Goal: Information Seeking & Learning: Find specific fact

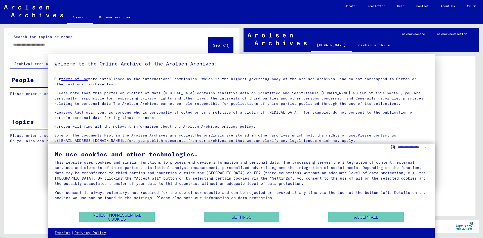
type input "*****"
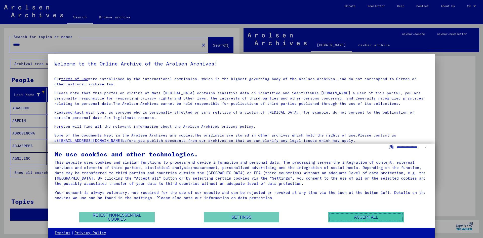
drag, startPoint x: 343, startPoint y: 216, endPoint x: 333, endPoint y: 209, distance: 12.3
click at [343, 216] on button "Accept all" at bounding box center [367, 217] width 76 height 10
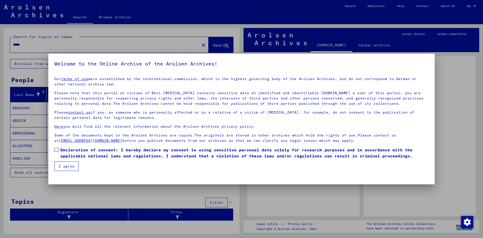
drag, startPoint x: 55, startPoint y: 149, endPoint x: 62, endPoint y: 158, distance: 11.1
click at [56, 150] on span at bounding box center [56, 150] width 4 height 4
click at [63, 161] on button "I agree" at bounding box center [66, 166] width 24 height 10
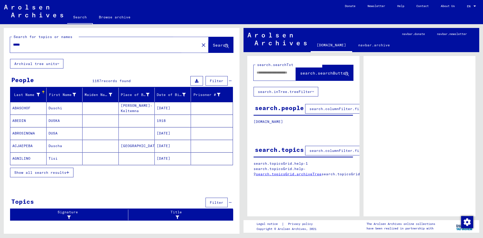
click at [213, 44] on span "Search" at bounding box center [220, 45] width 15 height 5
click at [67, 172] on icon "button" at bounding box center [67, 173] width 3 height 4
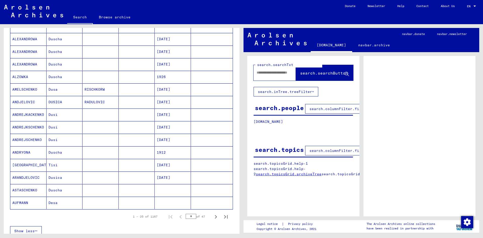
scroll to position [227, 0]
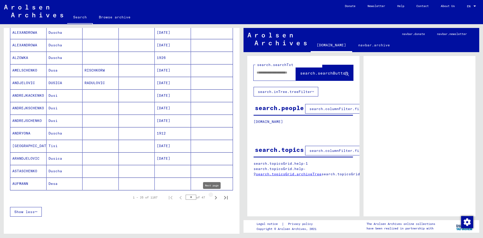
click at [213, 199] on icon "Next page" at bounding box center [215, 197] width 7 height 7
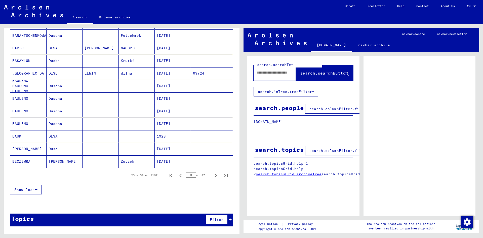
scroll to position [249, 0]
click at [212, 175] on icon "Next page" at bounding box center [215, 175] width 7 height 7
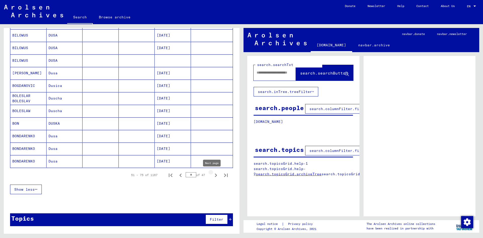
click at [213, 176] on icon "Next page" at bounding box center [215, 175] width 7 height 7
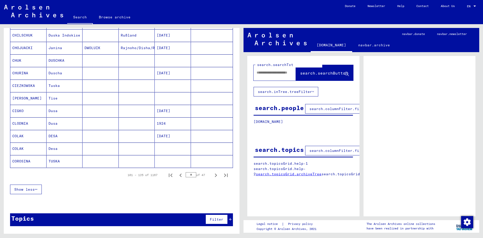
click at [213, 176] on icon "Next page" at bounding box center [215, 175] width 7 height 7
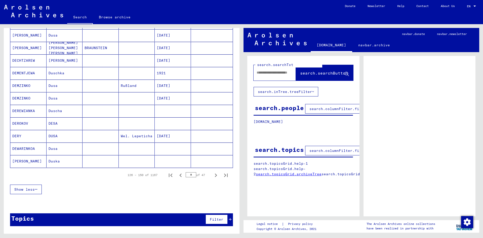
click at [213, 176] on icon "Next page" at bounding box center [215, 175] width 7 height 7
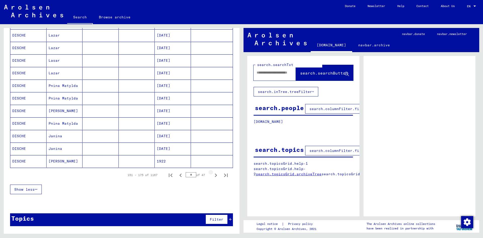
click at [213, 176] on icon "Next page" at bounding box center [215, 175] width 7 height 7
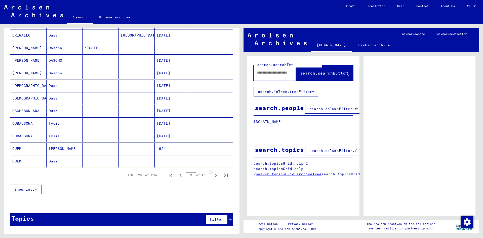
click at [213, 176] on icon "Next page" at bounding box center [215, 175] width 7 height 7
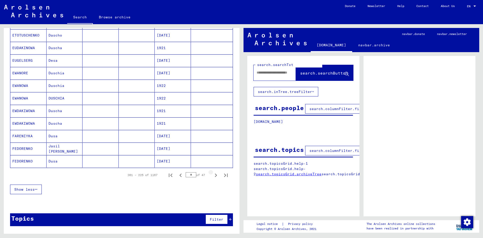
click at [213, 176] on icon "Next page" at bounding box center [215, 175] width 7 height 7
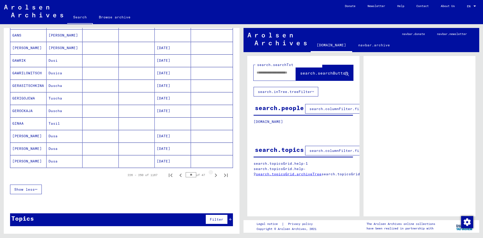
click at [213, 176] on icon "Next page" at bounding box center [215, 175] width 7 height 7
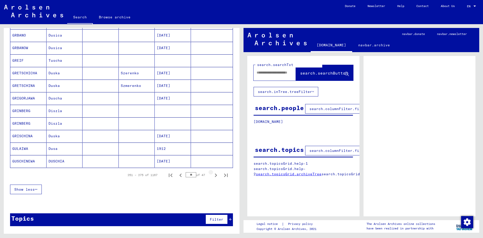
click at [213, 176] on icon "Next page" at bounding box center [215, 175] width 7 height 7
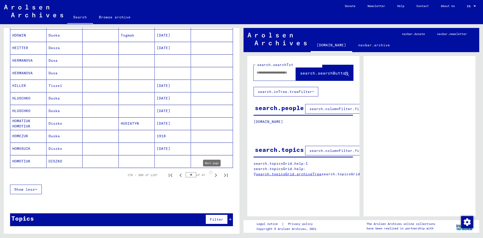
click at [212, 176] on icon "Next page" at bounding box center [215, 175] width 7 height 7
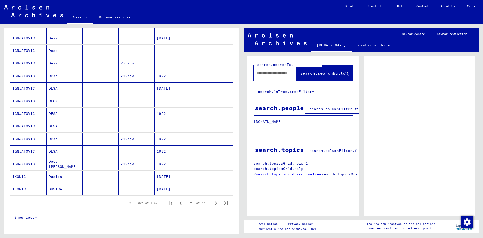
scroll to position [224, 0]
click at [212, 199] on icon "Next page" at bounding box center [215, 200] width 7 height 7
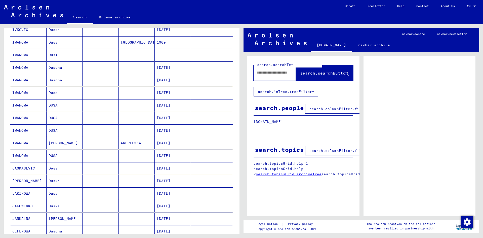
scroll to position [249, 0]
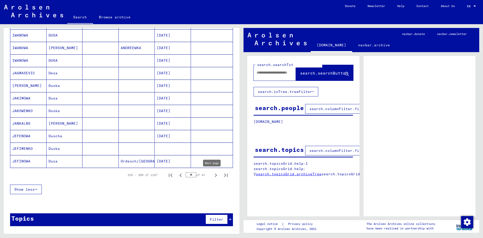
click at [212, 173] on icon "Next page" at bounding box center [215, 175] width 7 height 7
click at [212, 175] on icon "Next page" at bounding box center [215, 175] width 7 height 7
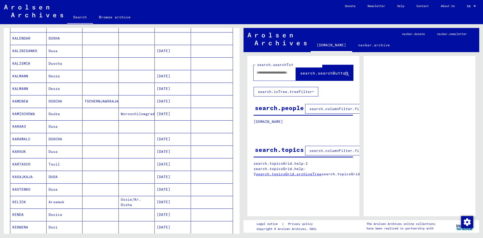
scroll to position [199, 0]
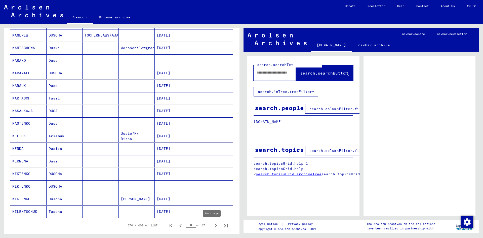
click at [212, 224] on icon "Next page" at bounding box center [215, 225] width 7 height 7
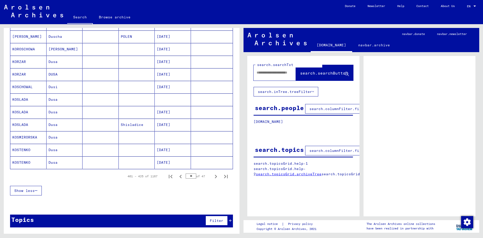
scroll to position [249, 0]
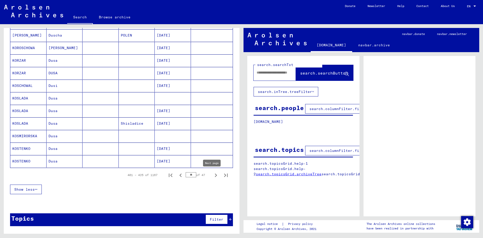
click at [213, 172] on icon "Next page" at bounding box center [215, 175] width 7 height 7
click at [212, 177] on icon "Next page" at bounding box center [215, 175] width 7 height 7
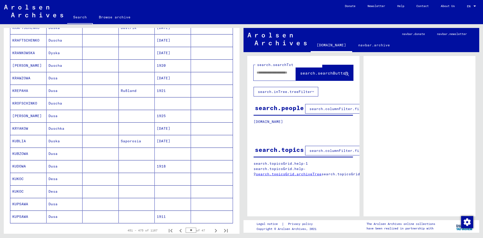
scroll to position [224, 0]
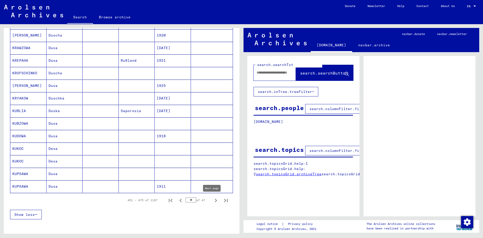
click at [212, 201] on icon "Next page" at bounding box center [215, 200] width 7 height 7
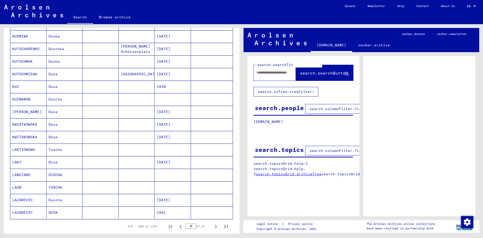
scroll to position [201, 0]
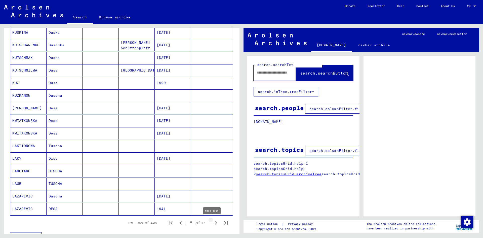
click at [212, 220] on icon "Next page" at bounding box center [215, 222] width 7 height 7
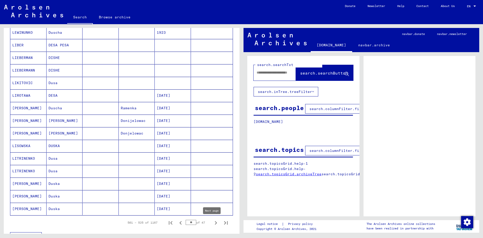
click at [212, 221] on icon "Next page" at bounding box center [215, 222] width 7 height 7
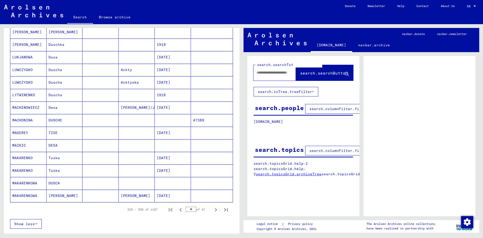
scroll to position [227, 0]
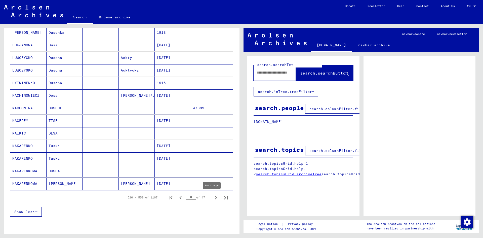
click at [212, 196] on icon "Next page" at bounding box center [215, 197] width 7 height 7
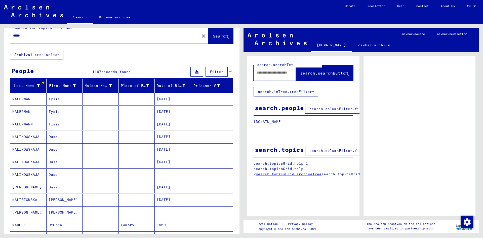
scroll to position [0, 0]
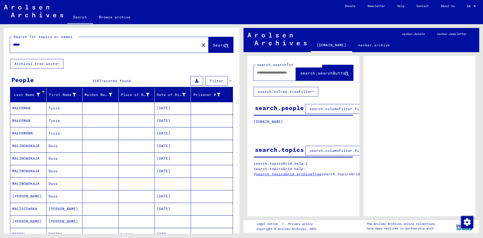
click at [210, 78] on button "Filter" at bounding box center [217, 81] width 22 height 10
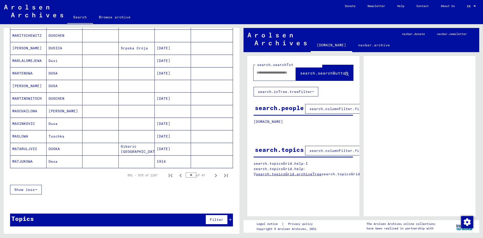
scroll to position [263, 0]
click at [212, 173] on icon "Next page" at bounding box center [215, 175] width 7 height 7
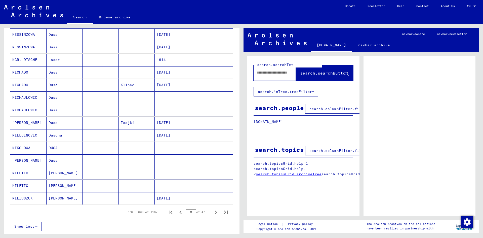
scroll to position [237, 0]
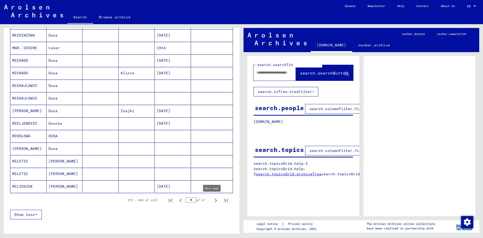
click at [215, 199] on icon "Next page" at bounding box center [216, 201] width 2 height 4
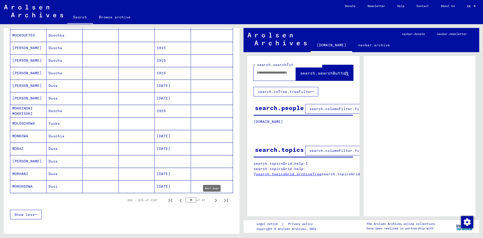
click at [212, 203] on icon "Next page" at bounding box center [215, 200] width 7 height 7
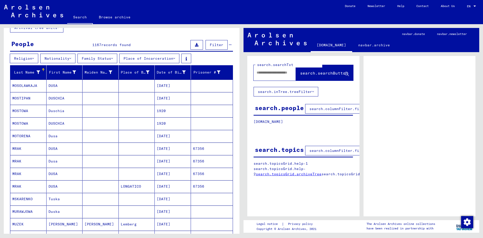
scroll to position [263, 0]
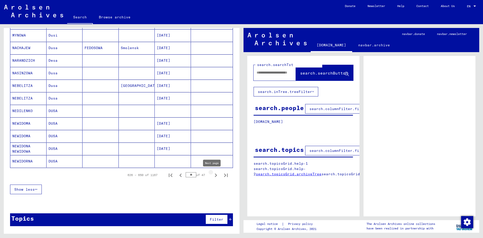
click at [212, 176] on icon "Next page" at bounding box center [215, 175] width 7 height 7
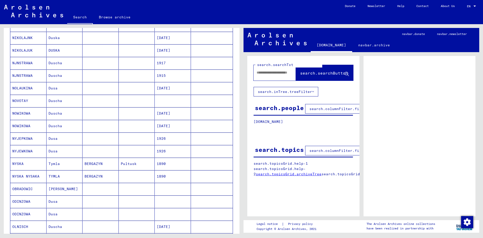
scroll to position [237, 0]
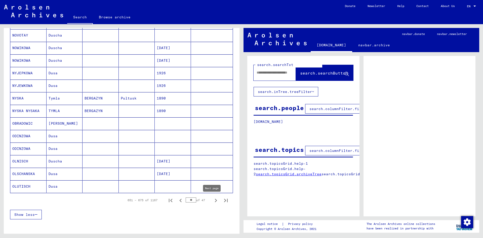
click at [212, 200] on icon "Next page" at bounding box center [215, 200] width 7 height 7
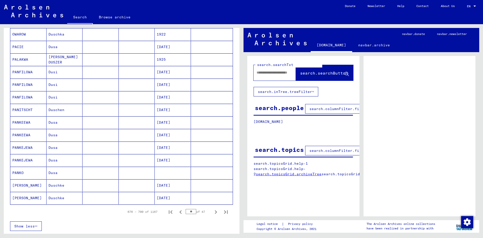
scroll to position [263, 0]
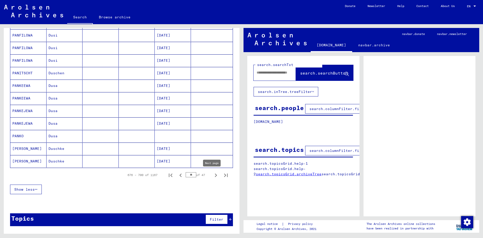
click at [212, 175] on icon "Next page" at bounding box center [215, 175] width 7 height 7
click at [212, 176] on icon "Next page" at bounding box center [215, 175] width 7 height 7
click at [212, 177] on icon "Next page" at bounding box center [215, 175] width 7 height 7
click at [212, 176] on icon "Next page" at bounding box center [215, 175] width 7 height 7
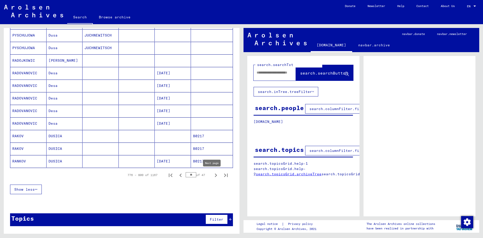
click at [212, 175] on icon "Next page" at bounding box center [215, 175] width 7 height 7
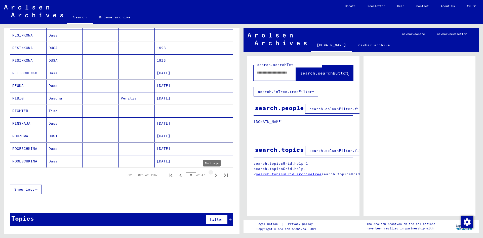
click at [215, 174] on icon "Next page" at bounding box center [216, 175] width 2 height 4
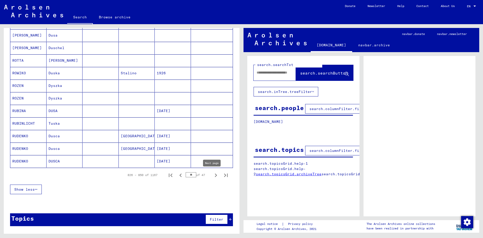
click at [213, 173] on icon "Next page" at bounding box center [215, 175] width 7 height 7
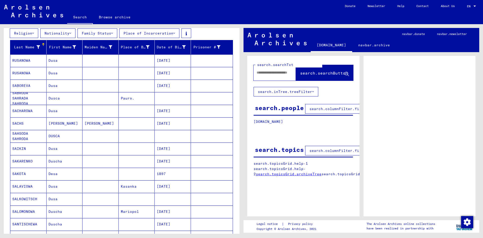
scroll to position [237, 0]
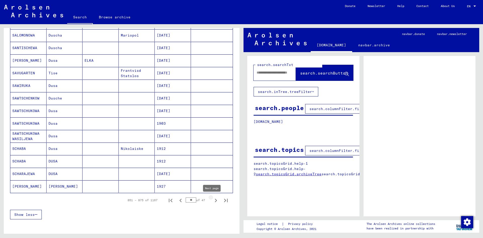
click at [212, 201] on icon "Next page" at bounding box center [215, 200] width 7 height 7
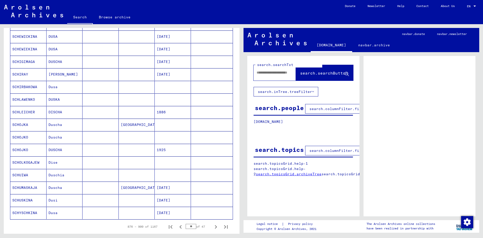
scroll to position [263, 0]
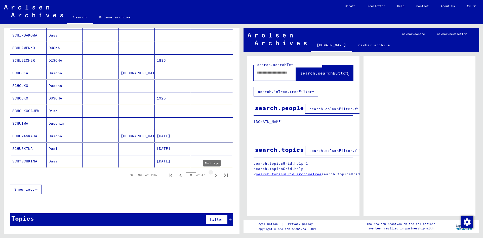
click at [212, 175] on icon "Next page" at bounding box center [215, 175] width 7 height 7
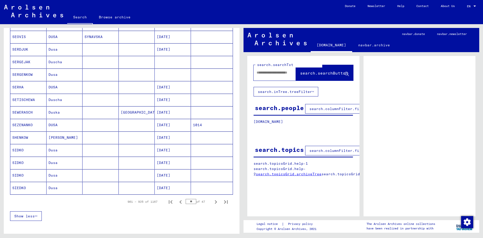
scroll to position [237, 0]
click at [212, 201] on icon "Next page" at bounding box center [215, 200] width 7 height 7
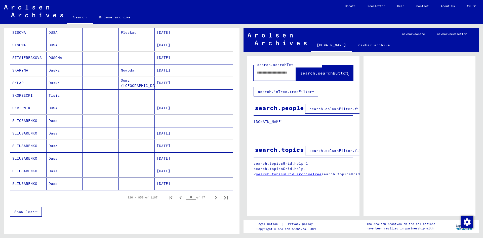
scroll to position [263, 0]
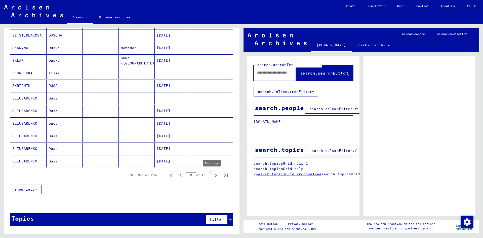
click at [212, 177] on icon "Next page" at bounding box center [215, 175] width 7 height 7
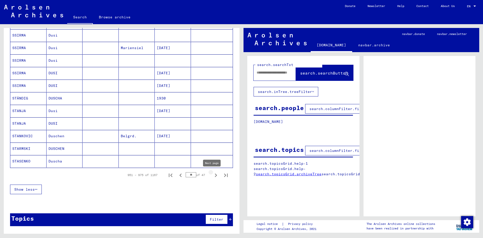
click at [213, 177] on icon "Next page" at bounding box center [215, 175] width 7 height 7
type input "**"
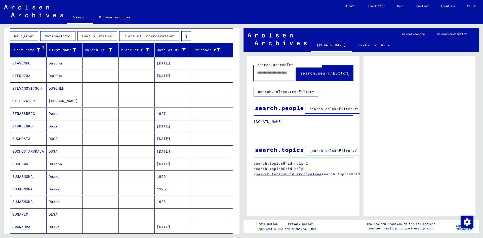
scroll to position [36, 0]
